Goal: Information Seeking & Learning: Learn about a topic

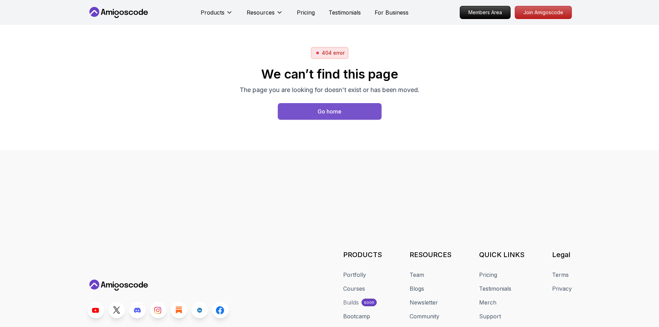
click at [325, 111] on div "Go home" at bounding box center [330, 111] width 24 height 8
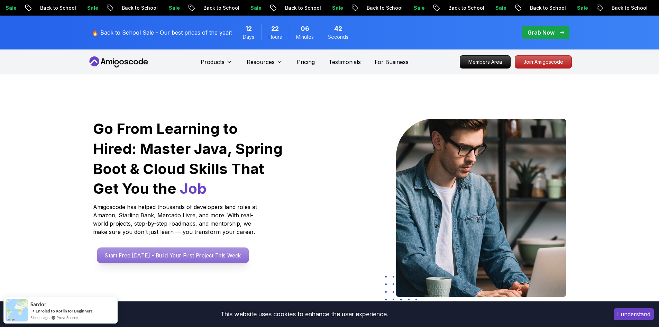
click at [160, 256] on p "Start Free Today - Build Your First Project This Week" at bounding box center [173, 255] width 152 height 16
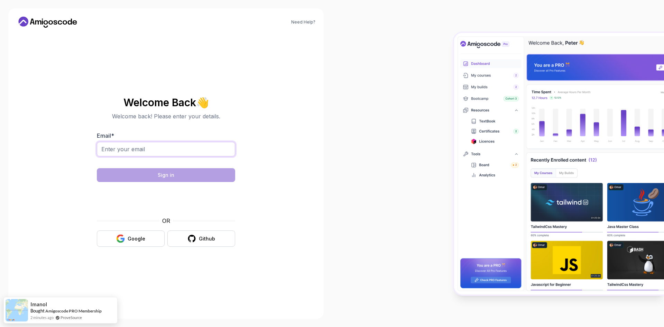
click at [158, 149] on input "Email *" at bounding box center [166, 149] width 138 height 15
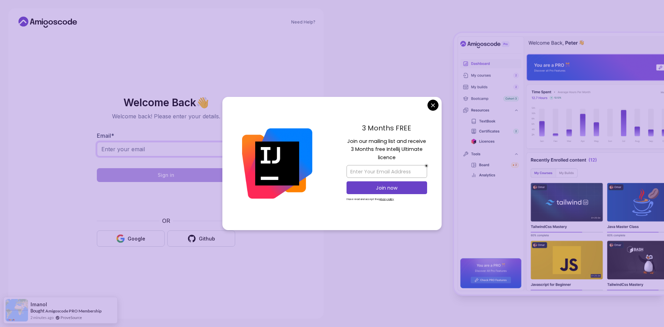
type input "pomiyenenesh@gmail.com"
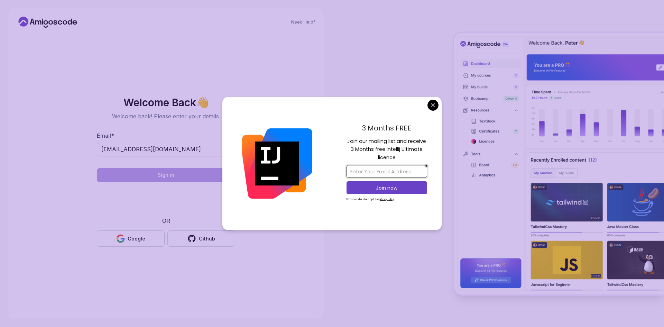
click at [385, 171] on input "email" at bounding box center [387, 171] width 81 height 13
type input "pomiyenenesh@gmail.com"
click at [387, 188] on p "Join now" at bounding box center [386, 187] width 65 height 7
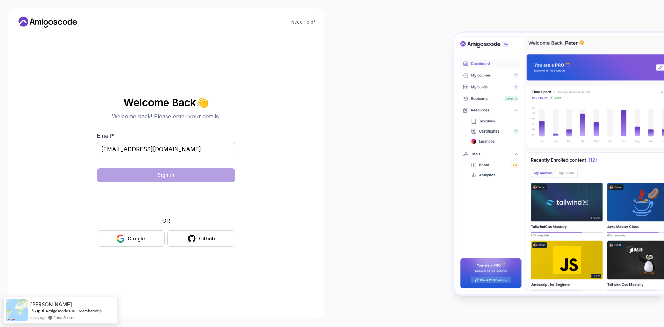
click at [388, 67] on body "Need Help? Welcome Back 👋 Welcome back! Please enter your details. Email * pomi…" at bounding box center [332, 163] width 664 height 327
click at [123, 240] on icon "button" at bounding box center [123, 240] width 4 height 4
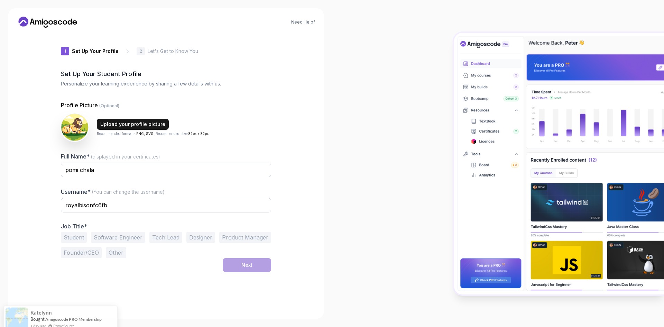
click at [116, 126] on div "Upload your profile picture" at bounding box center [132, 124] width 65 height 7
drag, startPoint x: 109, startPoint y: 205, endPoint x: 42, endPoint y: 205, distance: 67.4
click at [42, 205] on div "Need Help? 1 Set Up Your Profile 1 Set Up Your Profile 2 Let's Get to Know You …" at bounding box center [165, 163] width 315 height 310
type input "yenu"
click at [106, 239] on button "Software Engineer" at bounding box center [118, 237] width 54 height 11
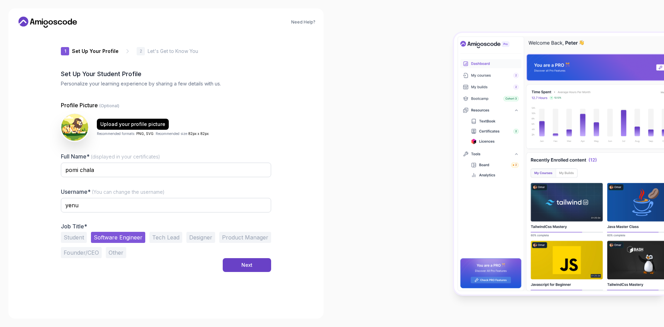
click at [74, 238] on button "Student" at bounding box center [74, 237] width 26 height 11
click at [251, 267] on div "Next" at bounding box center [246, 264] width 11 height 7
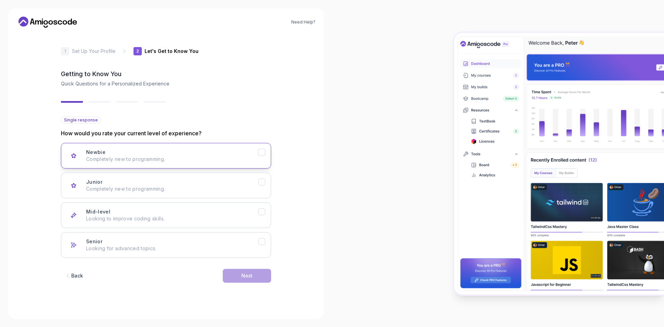
click at [262, 152] on icon "Newbie" at bounding box center [262, 152] width 7 height 7
click at [260, 183] on icon "Junior" at bounding box center [262, 182] width 4 height 3
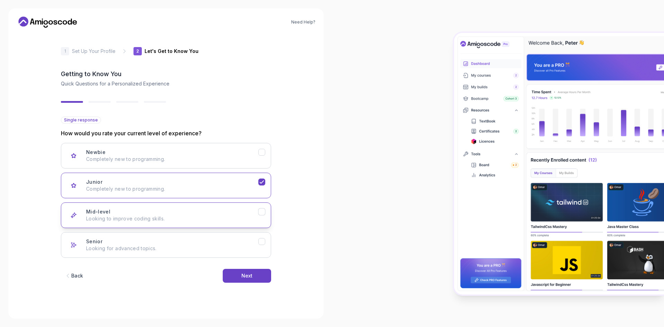
click at [264, 213] on icon "Mid-level" at bounding box center [262, 212] width 7 height 7
click at [259, 272] on button "Next" at bounding box center [247, 276] width 48 height 14
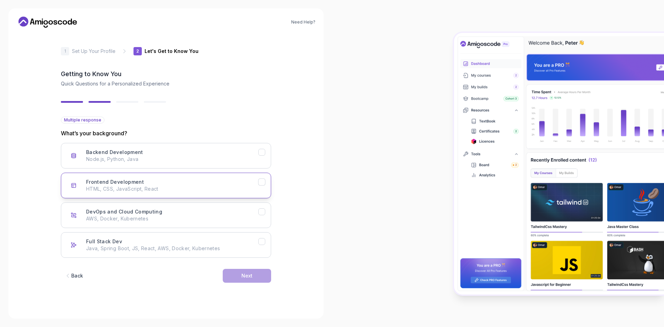
click at [261, 181] on icon "Frontend Development" at bounding box center [262, 182] width 7 height 7
click at [246, 278] on div "Next" at bounding box center [246, 275] width 11 height 7
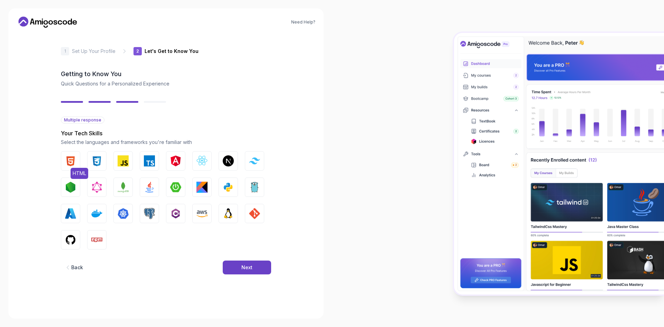
click at [73, 163] on img "button" at bounding box center [70, 160] width 11 height 11
click at [99, 160] on img "button" at bounding box center [96, 160] width 11 height 11
click at [131, 161] on button "JavaScript" at bounding box center [122, 160] width 19 height 19
click at [147, 211] on img "button" at bounding box center [149, 213] width 11 height 11
click at [146, 191] on img "button" at bounding box center [149, 187] width 11 height 11
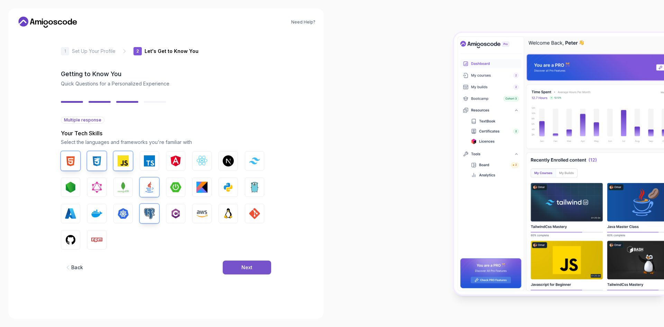
click at [242, 264] on div "Next" at bounding box center [246, 267] width 11 height 7
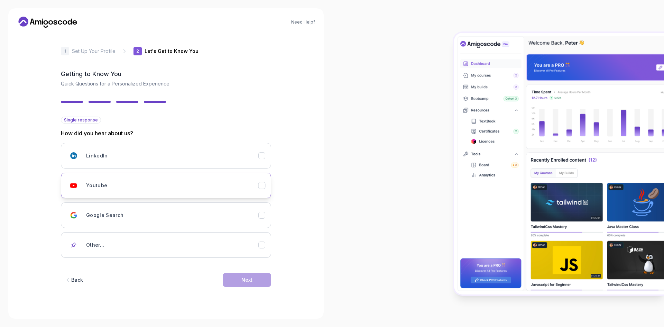
click at [104, 183] on h3 "Youtube" at bounding box center [96, 185] width 21 height 7
click at [243, 271] on div "Back Next" at bounding box center [166, 280] width 210 height 36
click at [242, 278] on div "Next" at bounding box center [246, 279] width 11 height 7
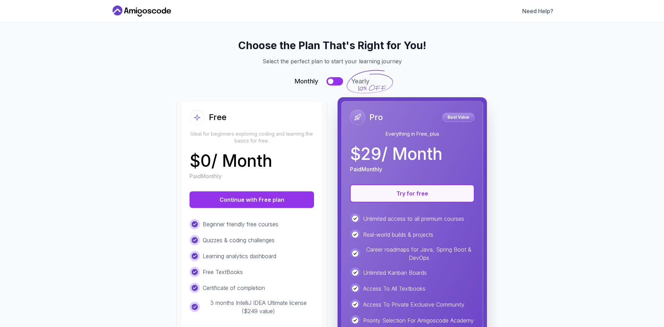
click at [402, 196] on button "Try for free" at bounding box center [412, 193] width 125 height 18
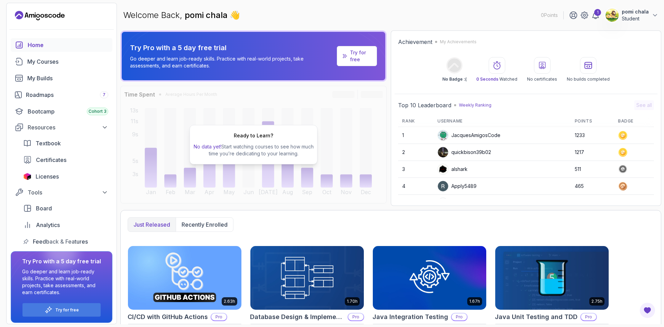
click at [367, 51] on p "Try for free" at bounding box center [360, 56] width 21 height 14
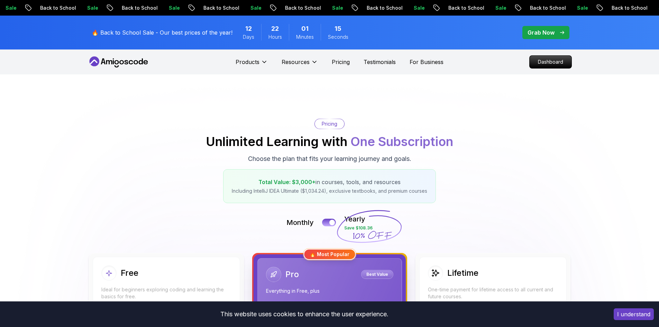
click at [544, 34] on p "Grab Now" at bounding box center [540, 32] width 27 height 8
click at [544, 33] on p "Grab Now" at bounding box center [540, 32] width 27 height 8
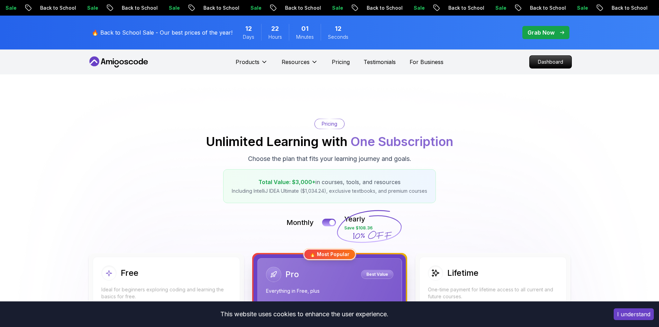
click at [544, 33] on p "Grab Now" at bounding box center [540, 32] width 27 height 8
click at [544, 60] on p "Dashboard" at bounding box center [551, 62] width 40 height 12
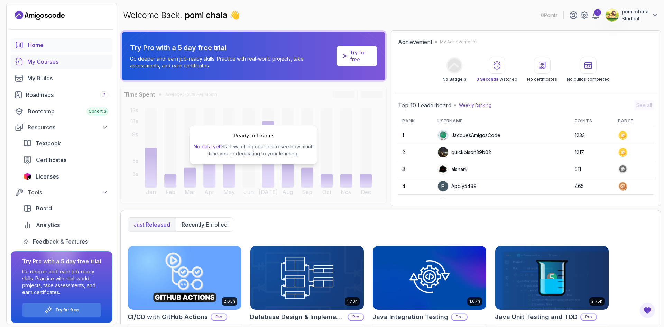
click at [43, 63] on div "My Courses" at bounding box center [67, 61] width 81 height 8
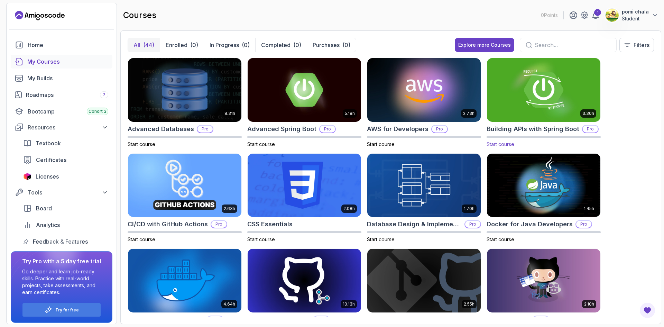
click at [548, 92] on img at bounding box center [543, 89] width 119 height 67
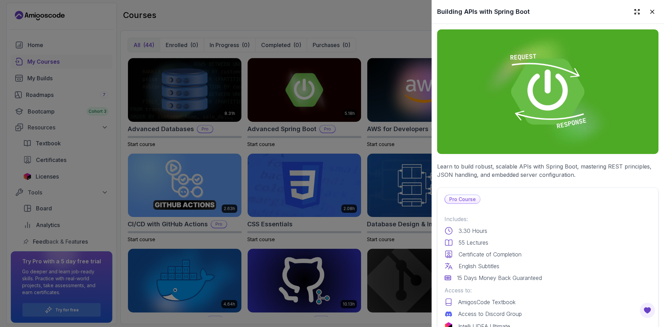
drag, startPoint x: 562, startPoint y: 4, endPoint x: 514, endPoint y: -5, distance: 49.0
click at [514, 0] on html "0 Points 1 pomi chala Student Home My Courses My Builds Roadmaps 7 Bootcamp Coh…" at bounding box center [332, 163] width 664 height 327
click at [568, 92] on img at bounding box center [547, 91] width 221 height 125
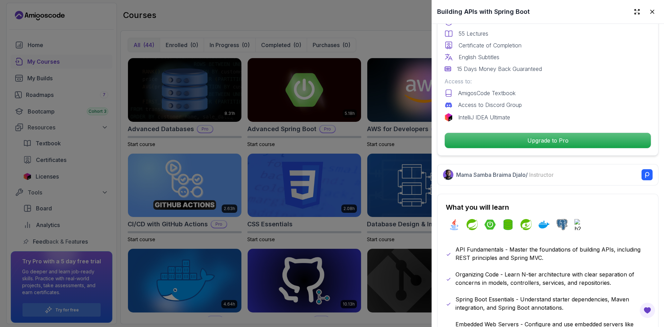
scroll to position [208, 0]
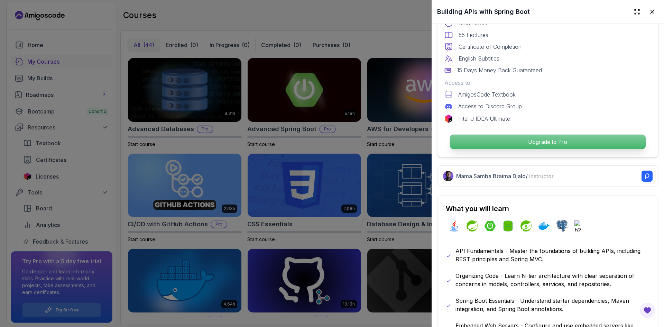
click at [527, 140] on p "Upgrade to Pro" at bounding box center [548, 142] width 196 height 15
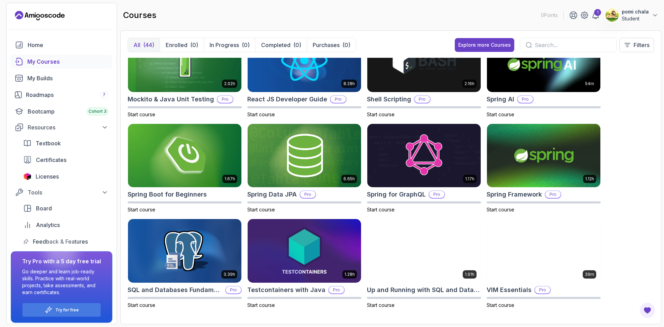
scroll to position [758, 0]
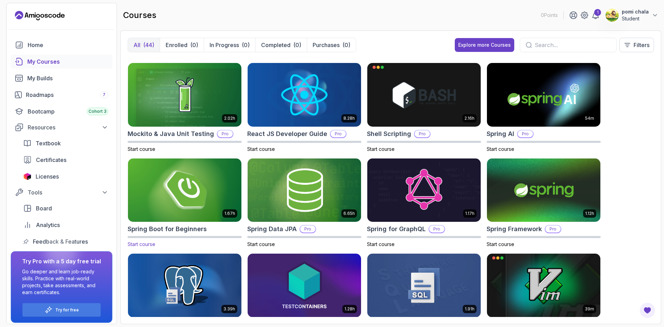
click at [194, 199] on img at bounding box center [184, 190] width 119 height 67
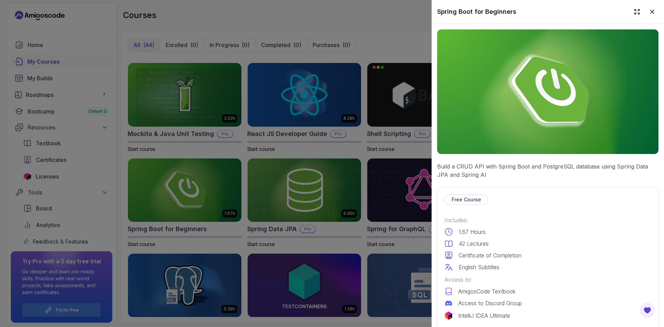
scroll to position [69, 0]
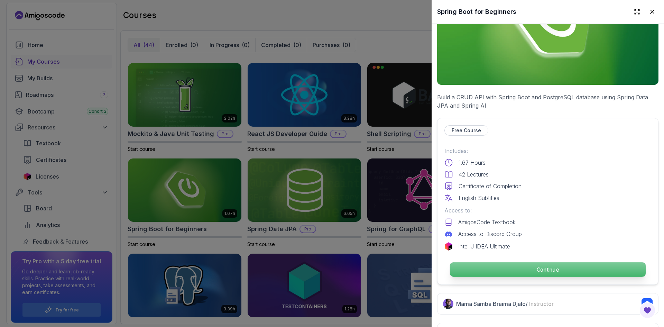
click at [535, 262] on p "Continue" at bounding box center [548, 269] width 196 height 15
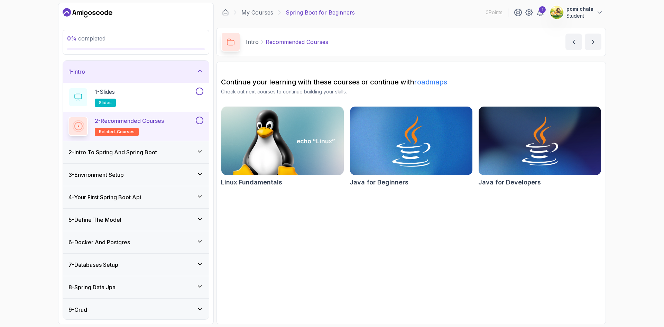
click at [398, 143] on img at bounding box center [411, 141] width 129 height 72
click at [151, 150] on h3 "2 - Intro To Spring And Spring Boot" at bounding box center [112, 152] width 89 height 8
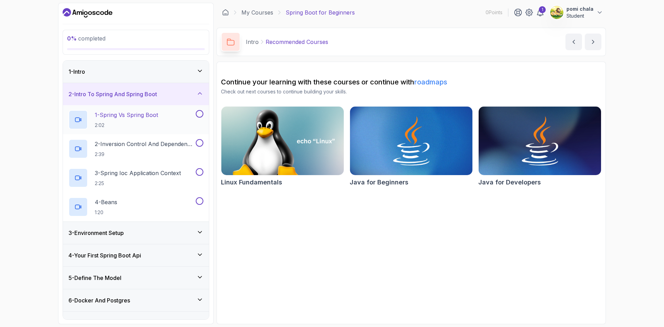
click at [140, 108] on div "1 - Spring Vs Spring Boot 2:02" at bounding box center [136, 119] width 146 height 29
click at [140, 114] on p "1 - Spring Vs Spring Boot" at bounding box center [126, 115] width 63 height 8
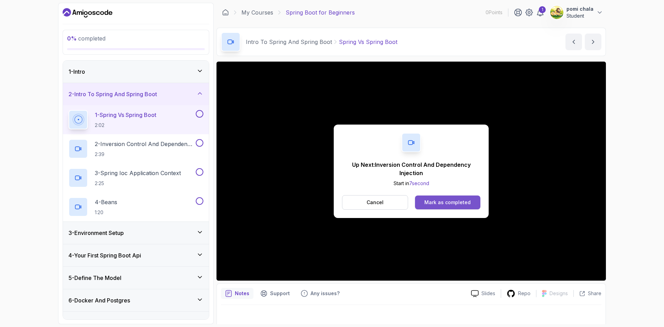
click at [441, 203] on div "Mark as completed" at bounding box center [447, 202] width 46 height 7
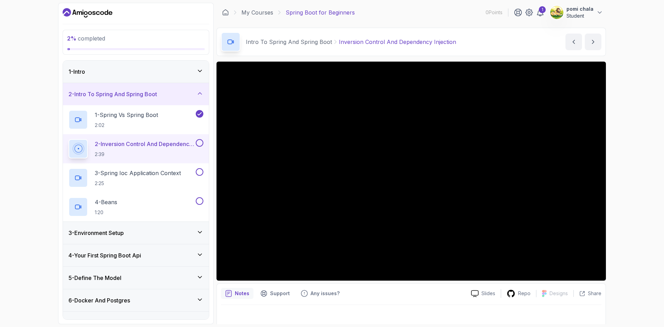
click at [150, 146] on p "2 - Inversion Control And Dependency Injection" at bounding box center [145, 144] width 100 height 8
click at [196, 141] on button at bounding box center [200, 143] width 8 height 8
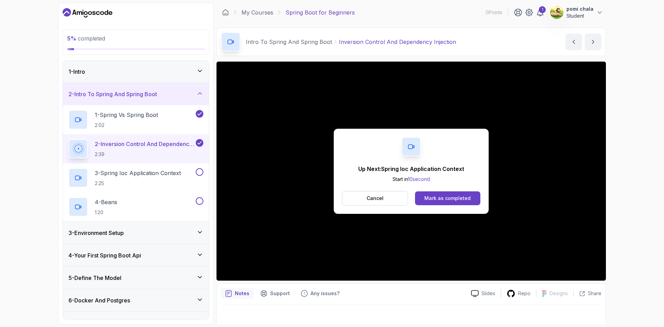
click at [196, 139] on button at bounding box center [200, 143] width 8 height 8
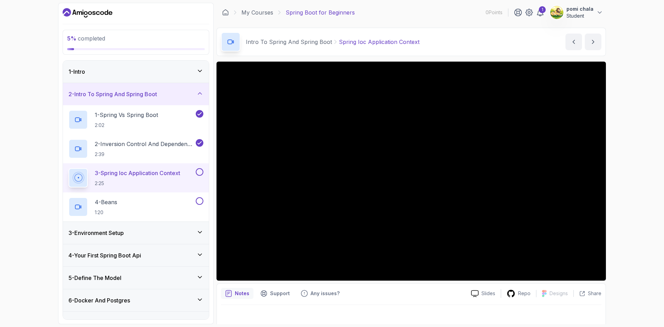
click at [196, 139] on button at bounding box center [200, 143] width 8 height 8
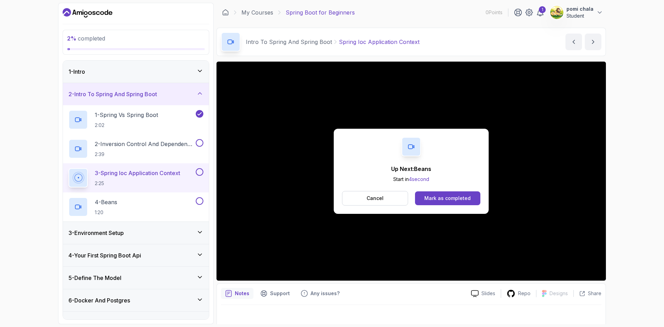
drag, startPoint x: 218, startPoint y: 138, endPoint x: 629, endPoint y: 125, distance: 411.5
click at [628, 125] on div "2 % completed 1 - Intro 2 - Intro To Spring And Spring Boot 1 - Spring Vs Sprin…" at bounding box center [332, 163] width 664 height 327
click at [459, 198] on div "Mark as completed" at bounding box center [447, 198] width 46 height 7
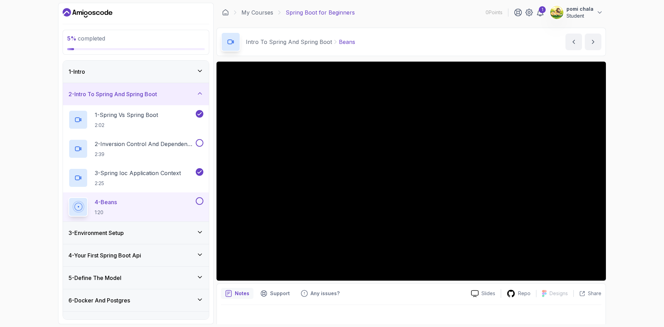
scroll to position [4, 0]
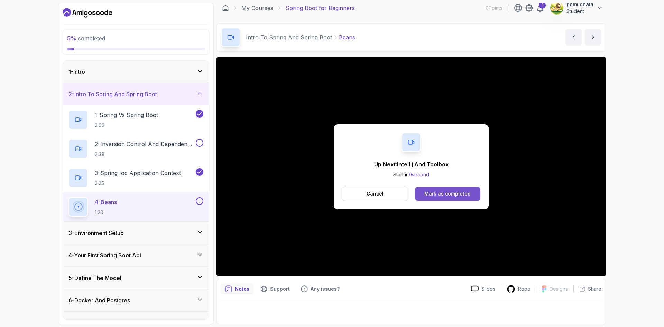
click at [441, 193] on div "Mark as completed" at bounding box center [447, 193] width 46 height 7
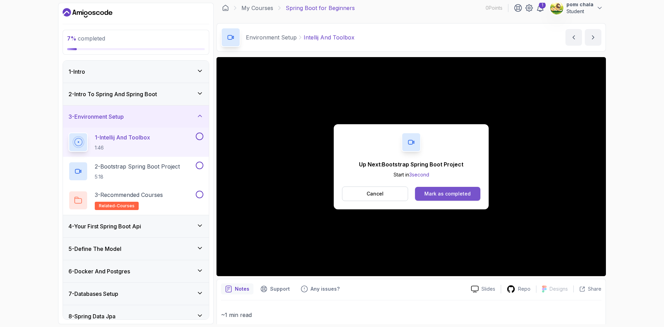
click at [441, 195] on div "Mark as completed" at bounding box center [447, 193] width 46 height 7
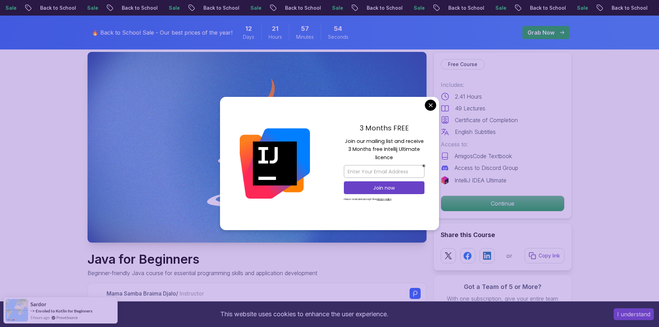
scroll to position [35, 0]
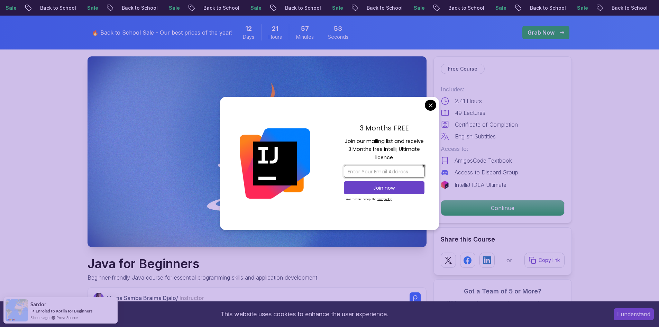
click at [380, 170] on input "email" at bounding box center [384, 171] width 81 height 13
type input "[EMAIL_ADDRESS][DOMAIN_NAME]"
click at [369, 187] on p "Join now" at bounding box center [383, 187] width 65 height 7
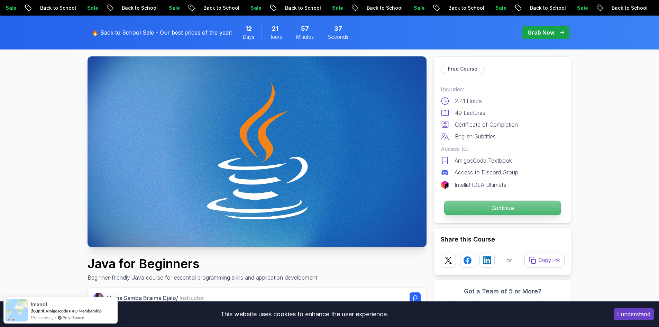
click at [515, 207] on p "Continue" at bounding box center [502, 208] width 117 height 15
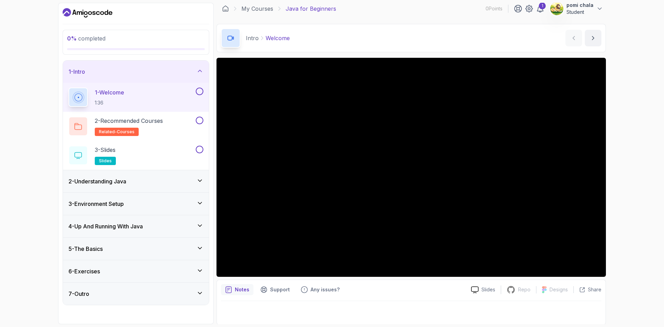
scroll to position [4, 0]
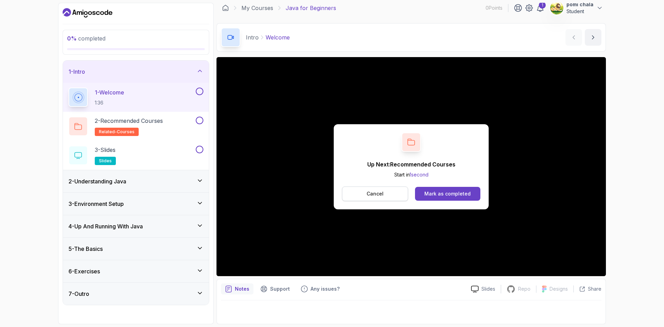
click at [380, 191] on p "Cancel" at bounding box center [375, 193] width 17 height 7
click at [443, 192] on div "Mark as completed" at bounding box center [447, 193] width 46 height 7
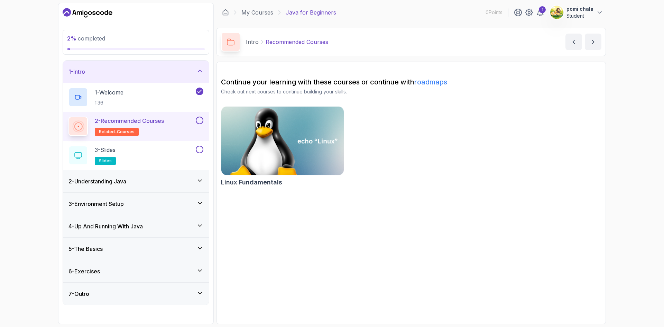
click at [279, 146] on img at bounding box center [282, 141] width 129 height 72
click at [86, 272] on h3 "6 - Exercises" at bounding box center [83, 271] width 31 height 8
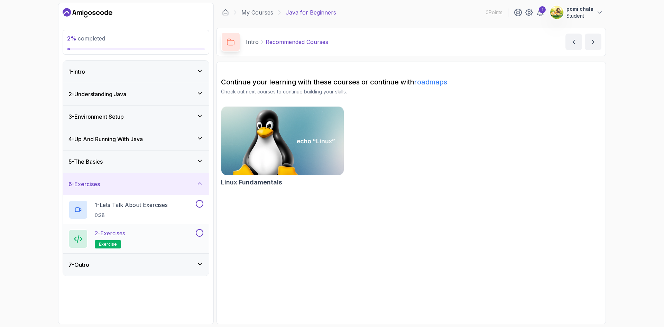
click at [105, 246] on span "exercise" at bounding box center [108, 244] width 18 height 6
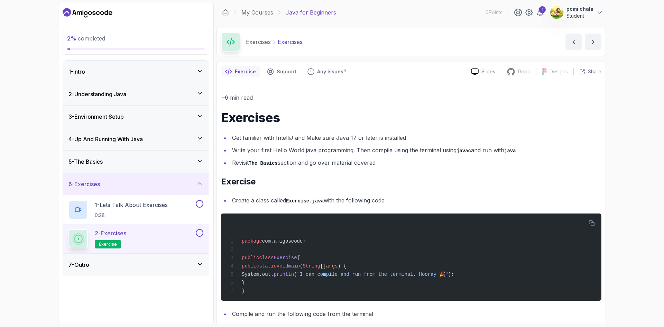
click at [226, 43] on div at bounding box center [230, 41] width 19 height 19
click at [304, 13] on p "Java for Beginners" at bounding box center [311, 12] width 51 height 8
click at [254, 11] on link "My Courses" at bounding box center [257, 12] width 32 height 8
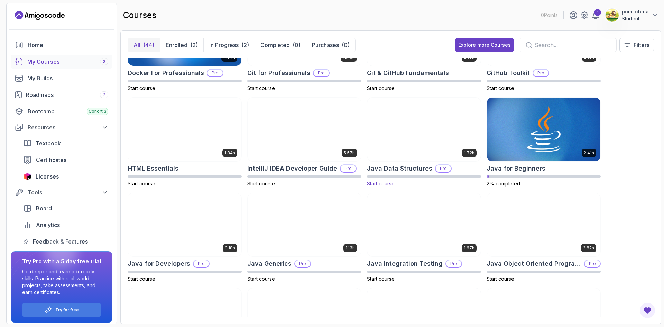
scroll to position [277, 0]
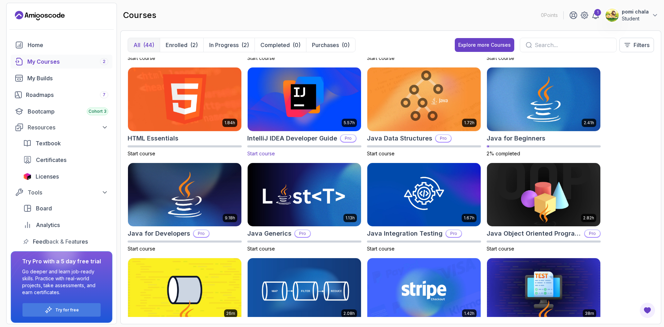
click at [318, 98] on img at bounding box center [304, 99] width 119 height 67
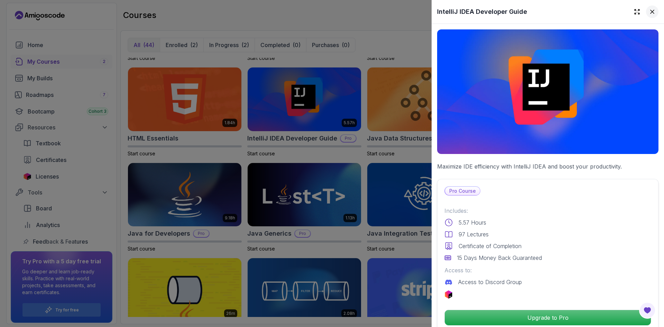
click at [649, 10] on icon at bounding box center [652, 11] width 7 height 7
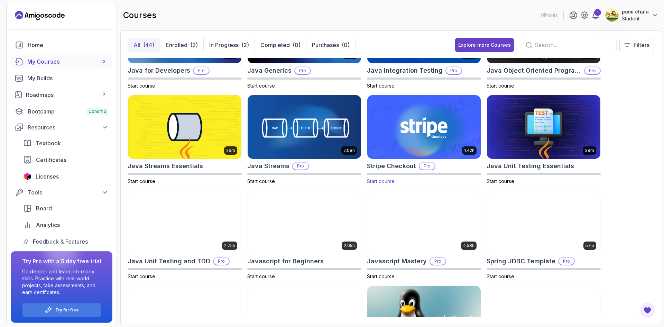
scroll to position [450, 0]
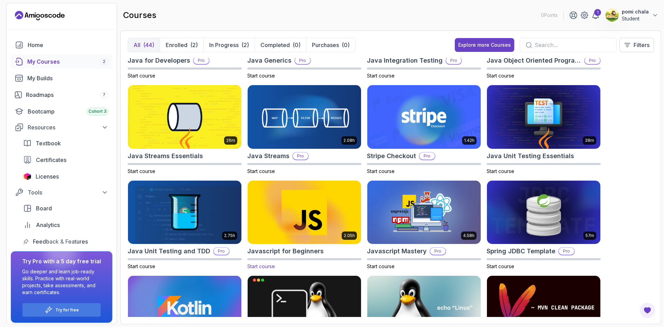
click at [295, 201] on img at bounding box center [304, 212] width 119 height 67
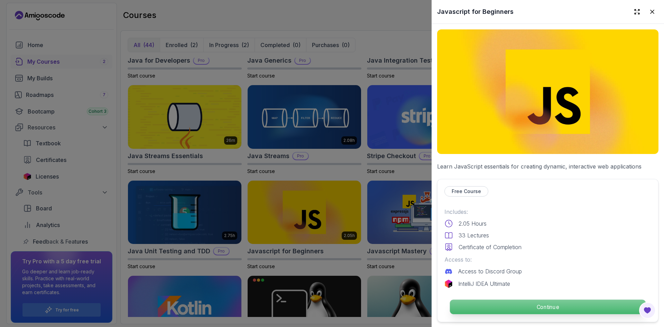
click at [542, 303] on p "Continue" at bounding box center [548, 307] width 196 height 15
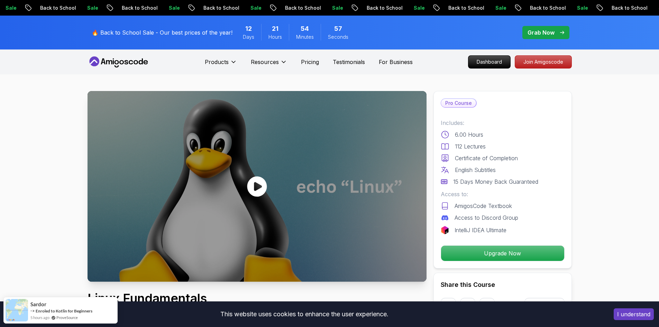
click at [257, 185] on icon at bounding box center [257, 186] width 21 height 21
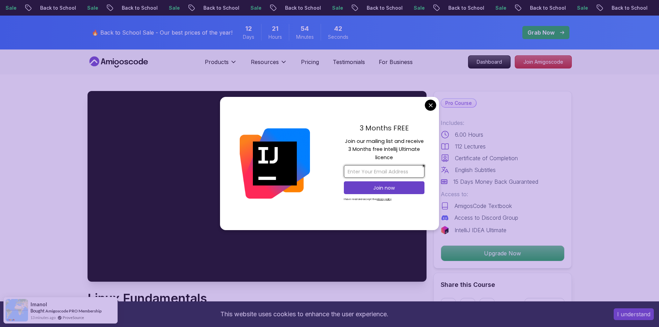
click at [386, 170] on input "email" at bounding box center [384, 171] width 81 height 13
type input "[EMAIL_ADDRESS][DOMAIN_NAME]"
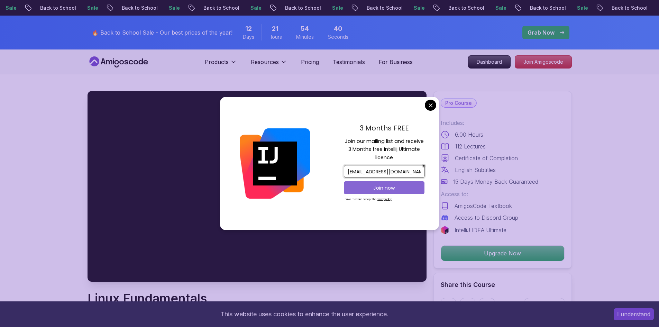
click at [377, 187] on p "Join now" at bounding box center [383, 187] width 65 height 7
